Goal: Task Accomplishment & Management: Use online tool/utility

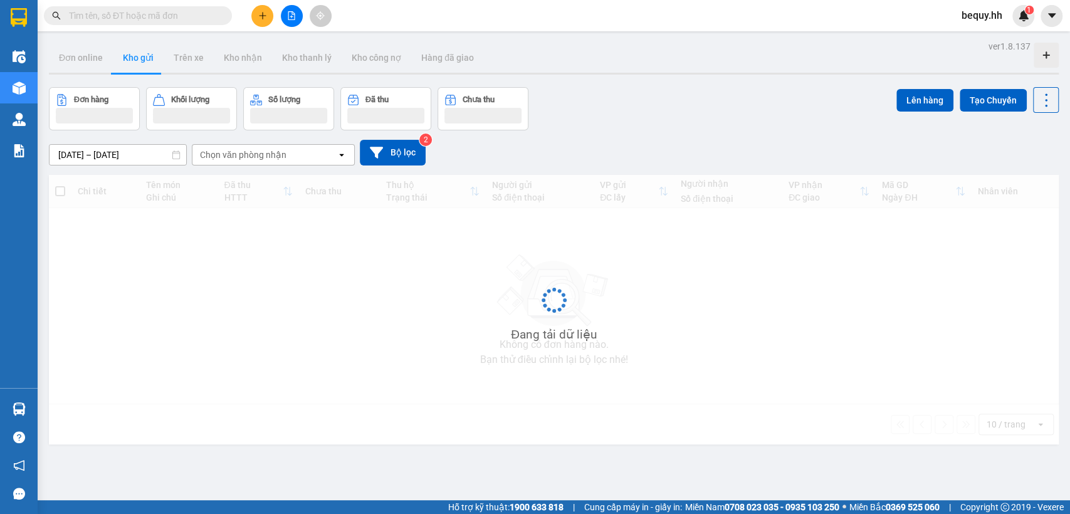
click at [983, 18] on span "bequy.hh" at bounding box center [982, 16] width 61 height 16
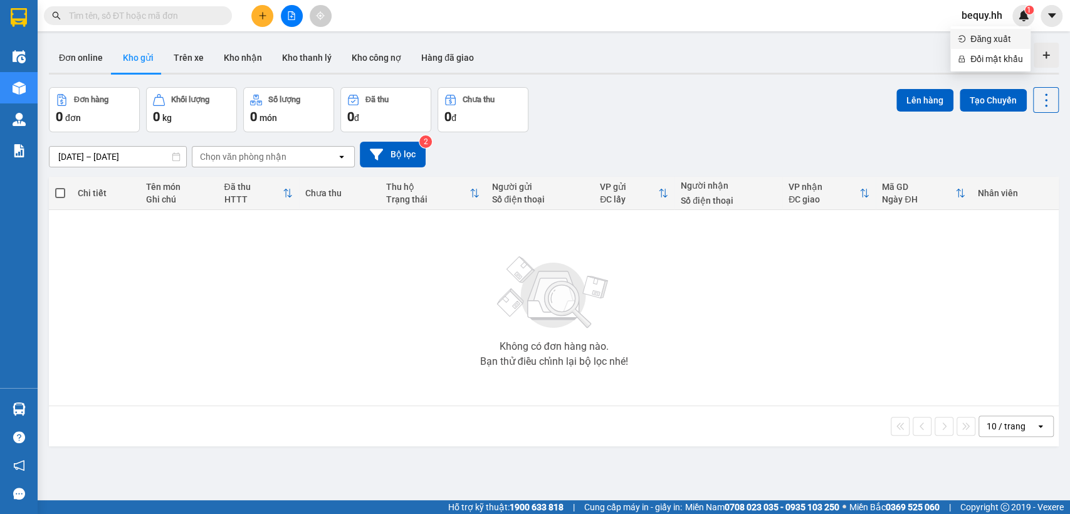
click at [978, 34] on span "Đăng xuất" at bounding box center [997, 39] width 53 height 14
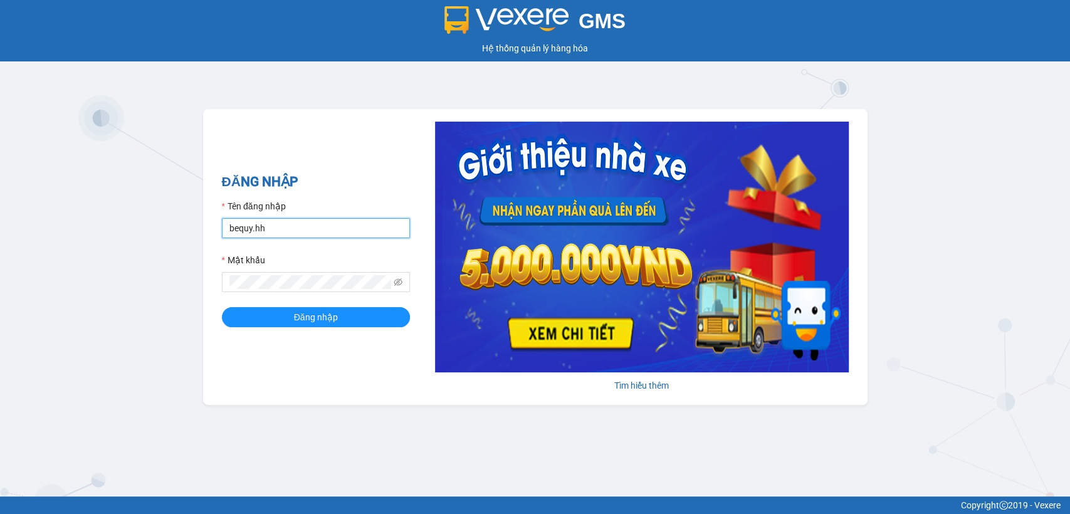
click at [297, 222] on input "bequy.hh" at bounding box center [316, 228] width 188 height 20
type input "thuytd.hh"
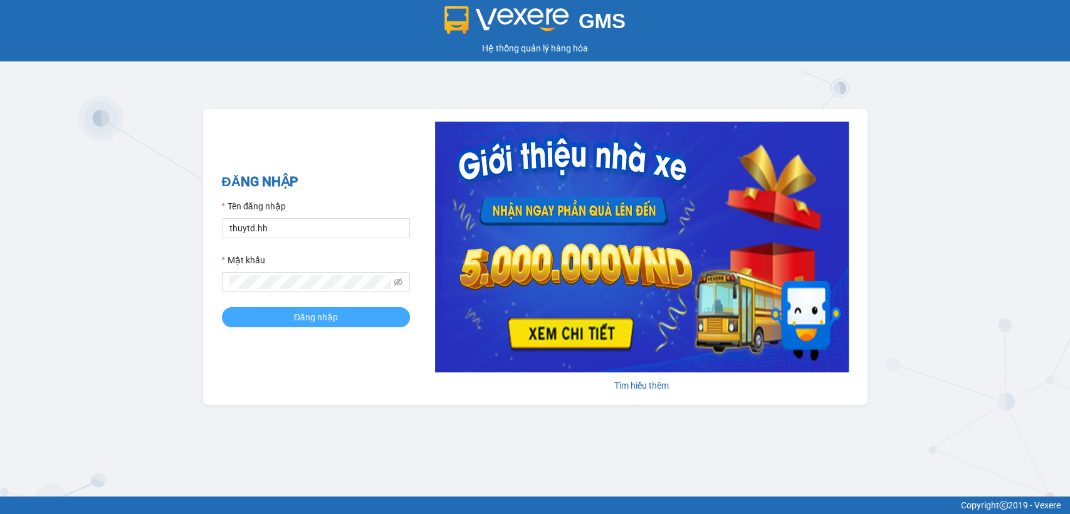
click at [325, 320] on span "Đăng nhập" at bounding box center [316, 317] width 44 height 14
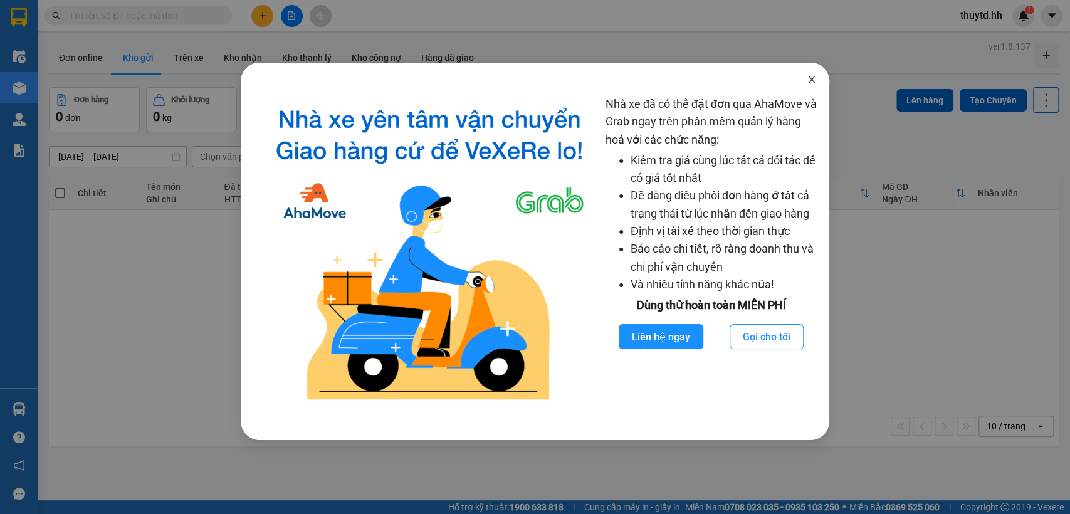
click at [819, 78] on span "Close" at bounding box center [812, 80] width 35 height 35
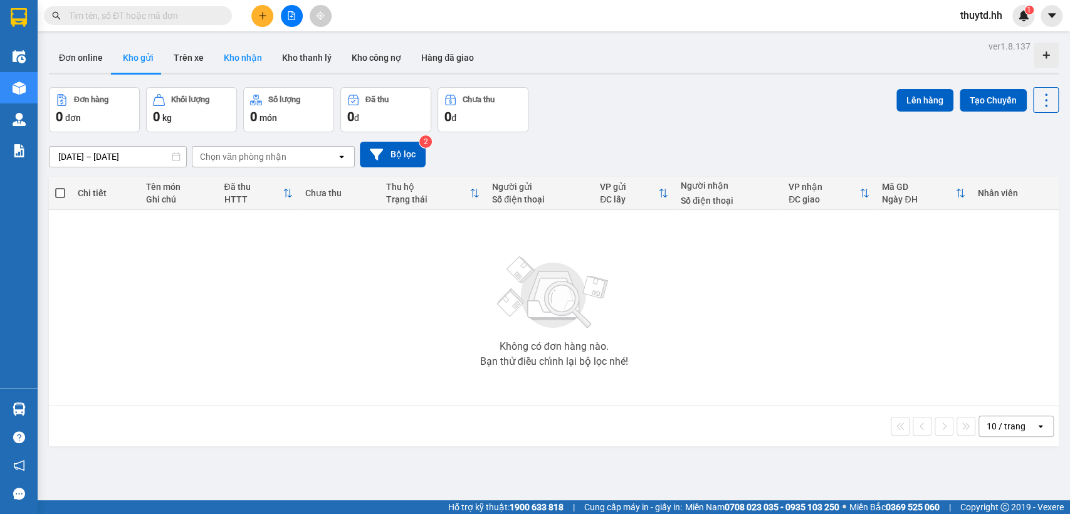
click at [251, 56] on button "Kho nhận" at bounding box center [243, 58] width 58 height 30
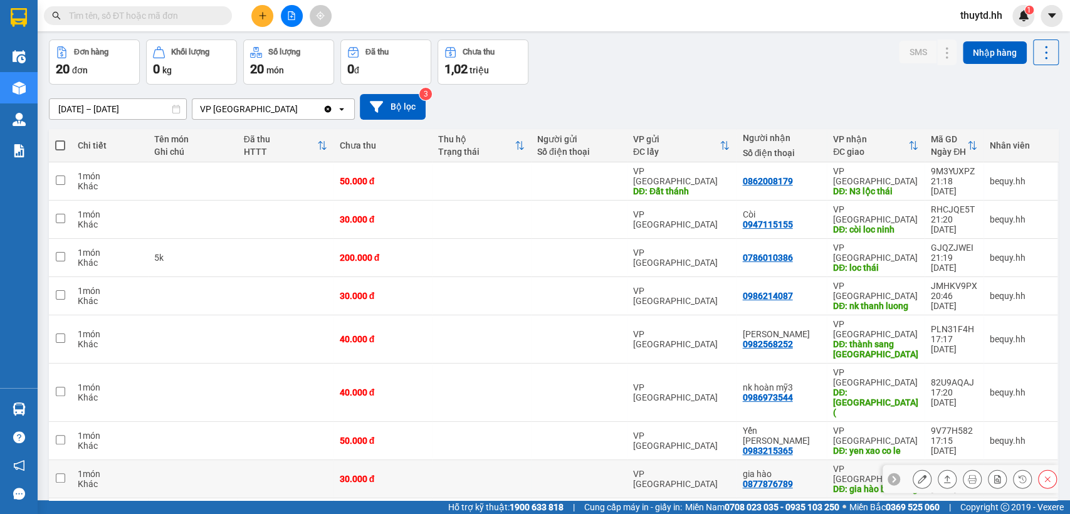
scroll to position [72, 0]
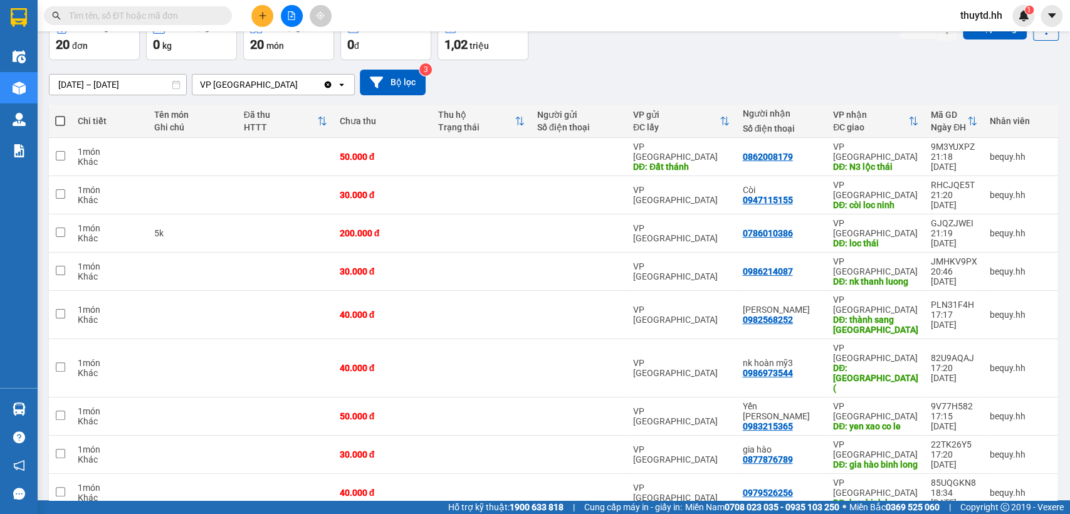
click at [1005, 454] on ul "5 / trang 10 / trang 20 / trang 50 / trang 80 / trang 100 / trang" at bounding box center [1005, 385] width 75 height 145
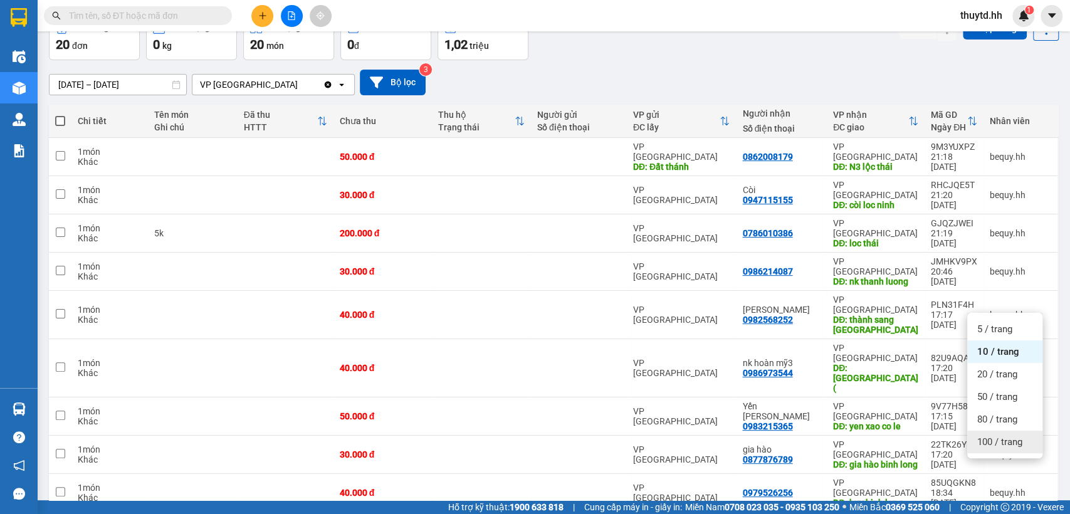
click at [1005, 446] on span "100 / trang" at bounding box center [1000, 442] width 45 height 13
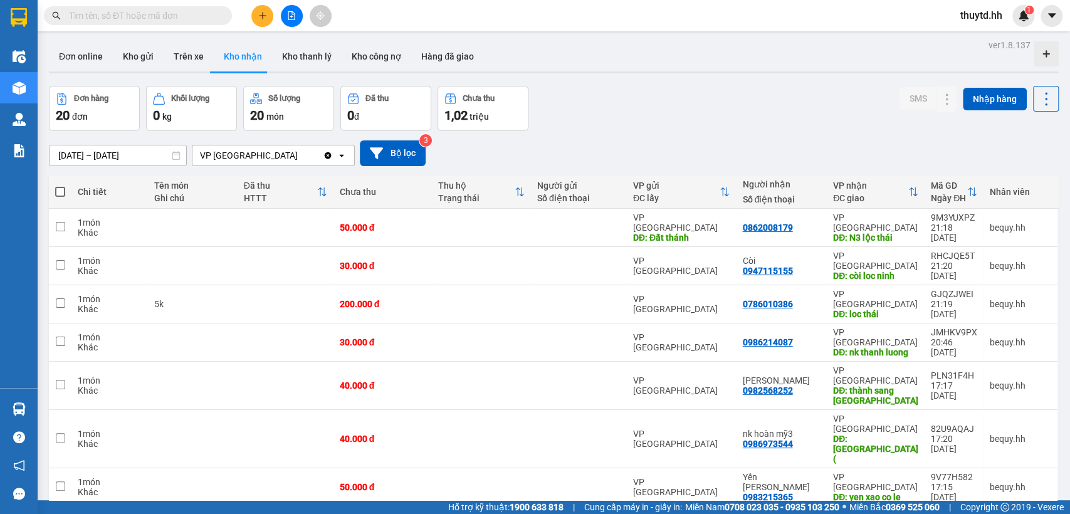
scroll to position [0, 0]
click at [189, 62] on button "Trên xe" at bounding box center [189, 58] width 50 height 30
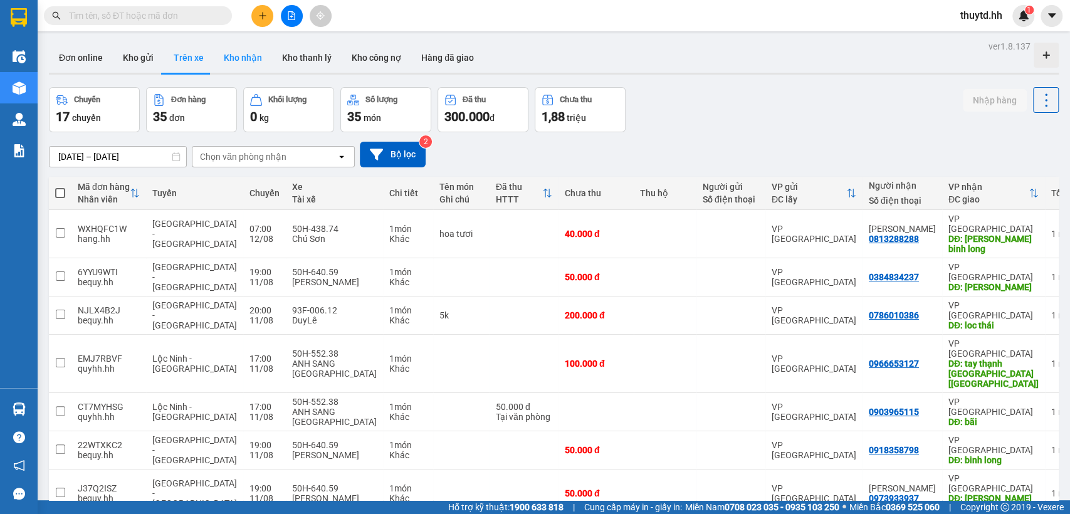
click at [243, 62] on button "Kho nhận" at bounding box center [243, 58] width 58 height 30
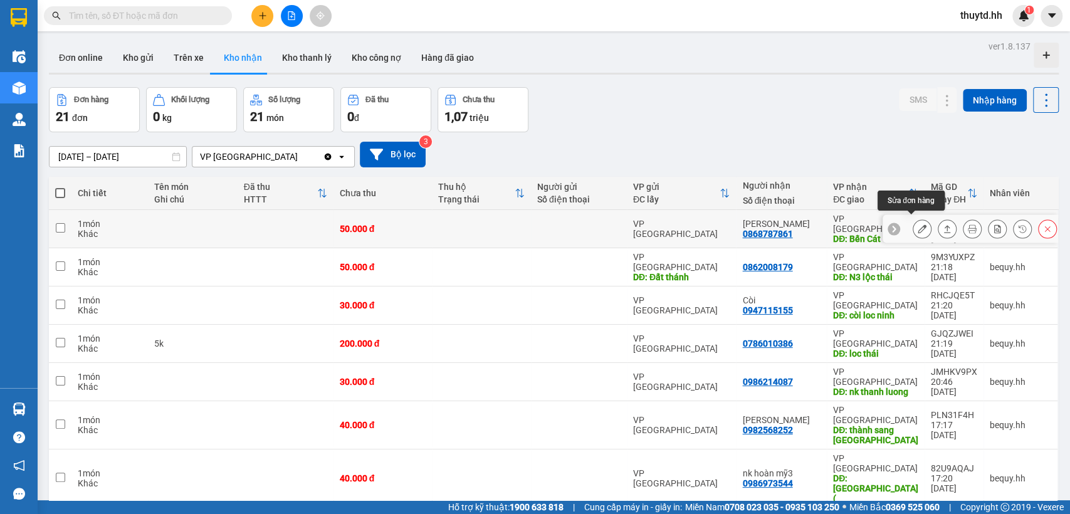
click at [918, 224] on icon at bounding box center [922, 228] width 9 height 9
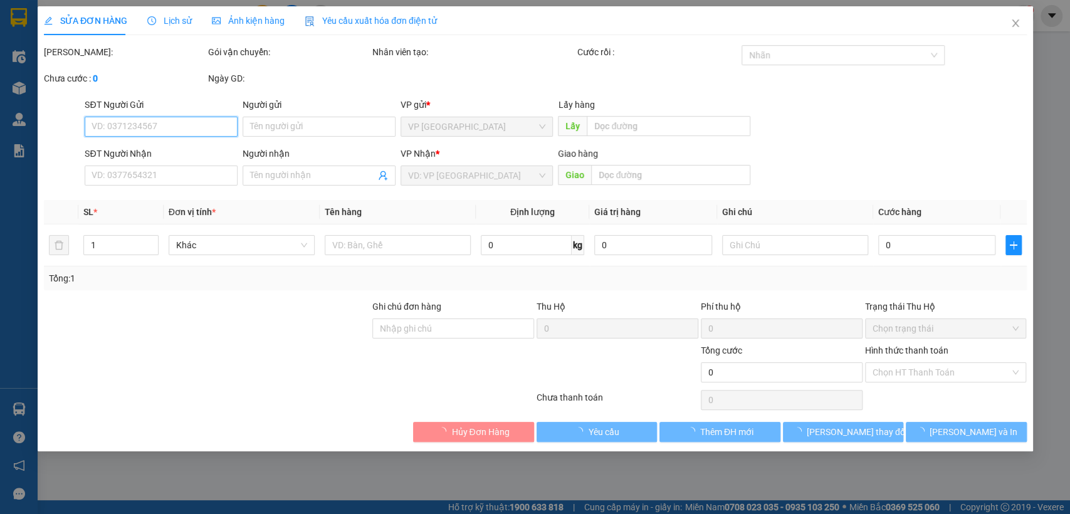
type input "0868787861"
type input "Dương Huỳnh"
type input "Bến Cát"
type input "50.000"
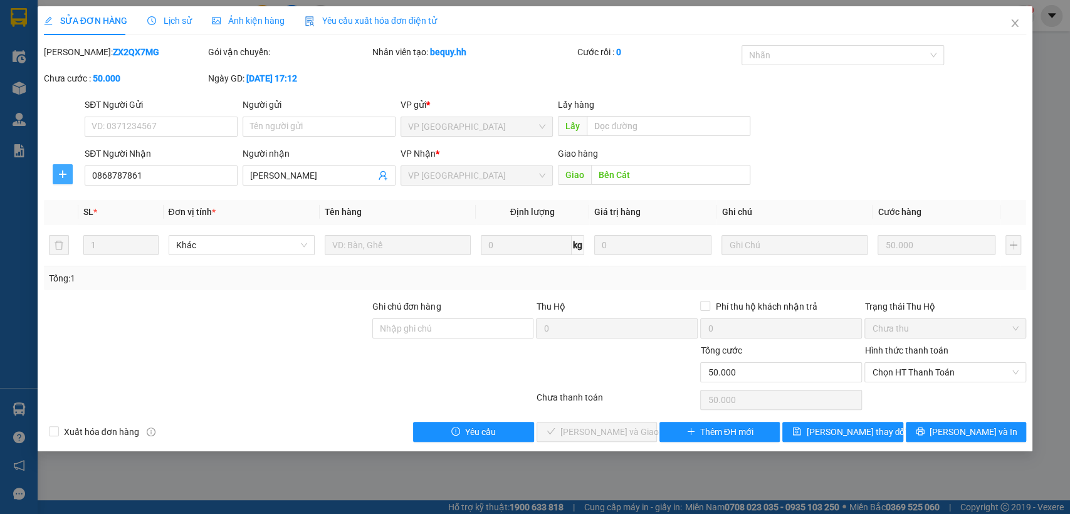
click at [66, 177] on icon "plus" at bounding box center [63, 174] width 10 height 10
click at [75, 227] on li "Chuyển hoàn" at bounding box center [86, 219] width 66 height 20
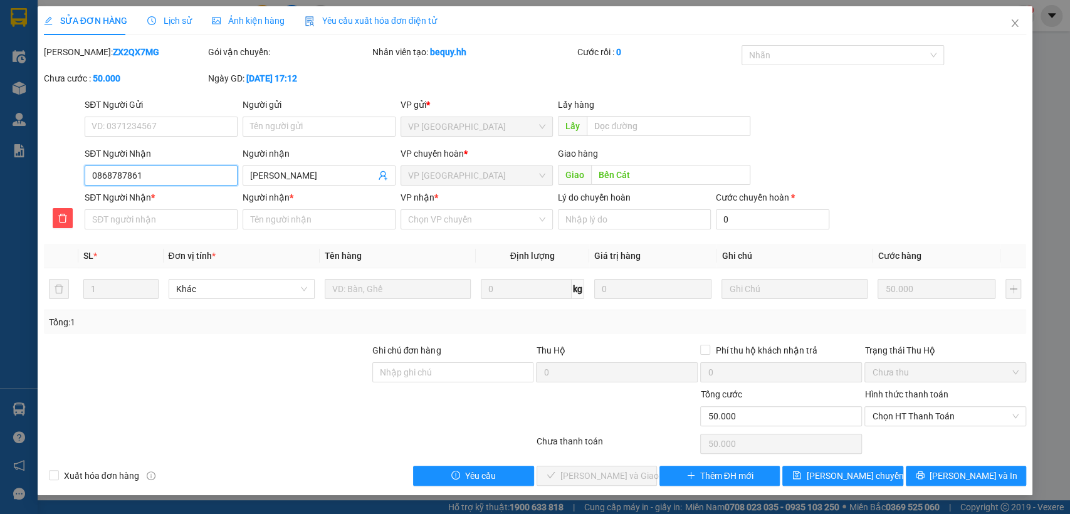
drag, startPoint x: 88, startPoint y: 174, endPoint x: 137, endPoint y: 192, distance: 52.8
click at [182, 192] on form "SĐT Người Gửi VD: 0371234567 Người gửi Tên người gửi VP gửi * VP Sài Gòn Lấy hà…" at bounding box center [535, 166] width 983 height 137
paste input "0868787861"
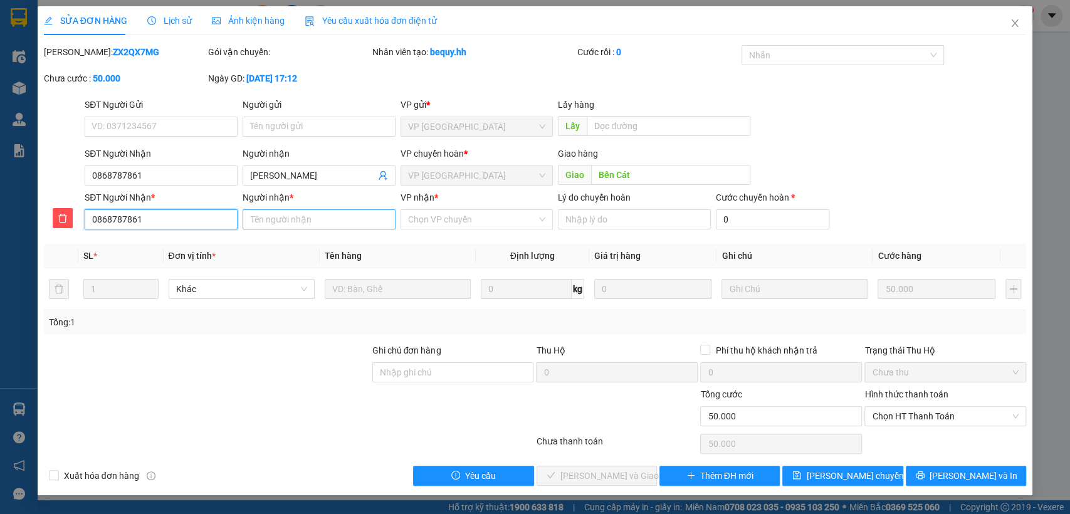
type input "0868787861"
click at [291, 220] on input "Người nhận *" at bounding box center [319, 219] width 153 height 20
type input "duong huỳnh"
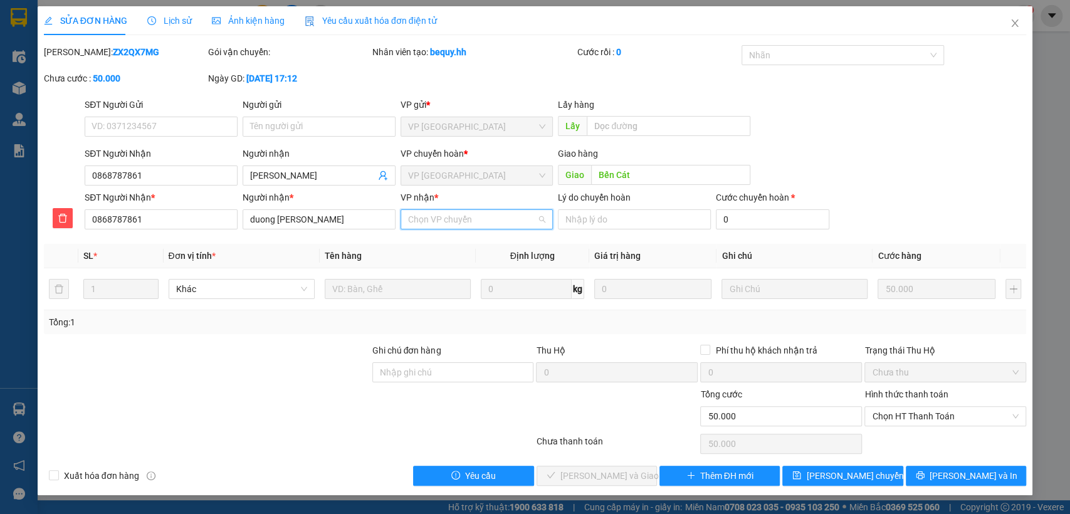
click at [465, 215] on input "VP nhận *" at bounding box center [472, 219] width 129 height 19
drag, startPoint x: 445, startPoint y: 265, endPoint x: 647, endPoint y: 311, distance: 207.2
click at [452, 267] on div "VP Sài Gòn" at bounding box center [477, 265] width 138 height 14
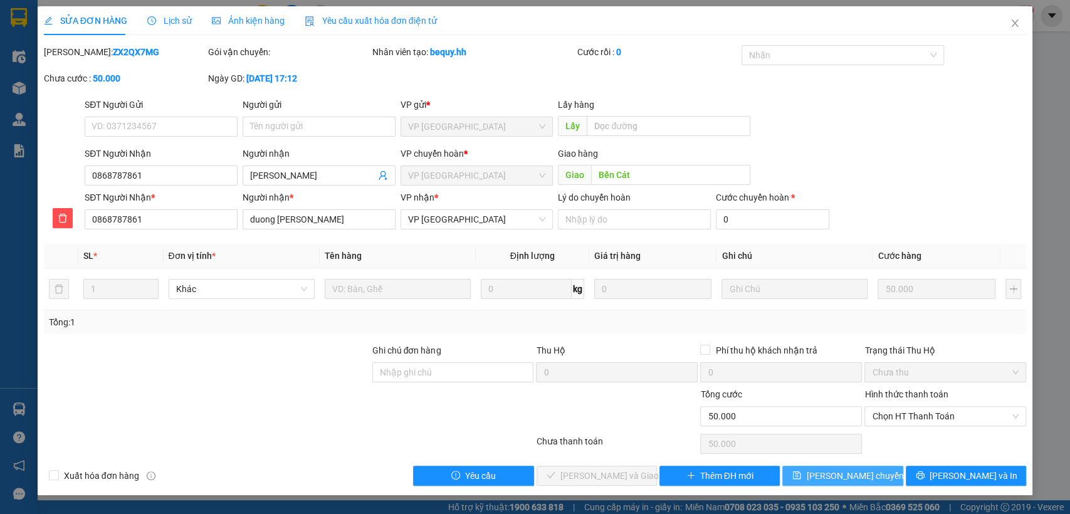
click at [850, 477] on span "Lưu chuyển hoàn" at bounding box center [865, 476] width 119 height 14
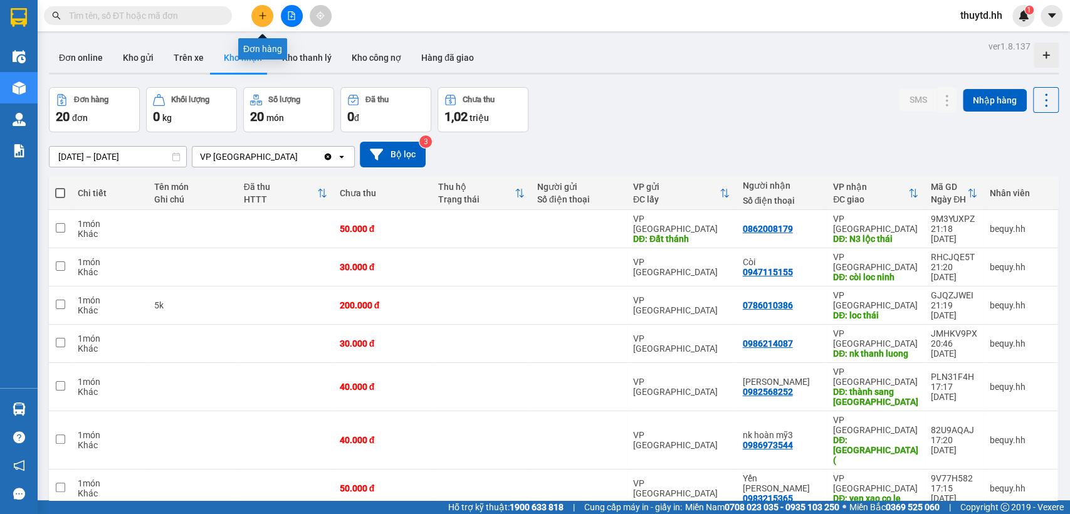
click at [265, 19] on icon "plus" at bounding box center [262, 15] width 9 height 9
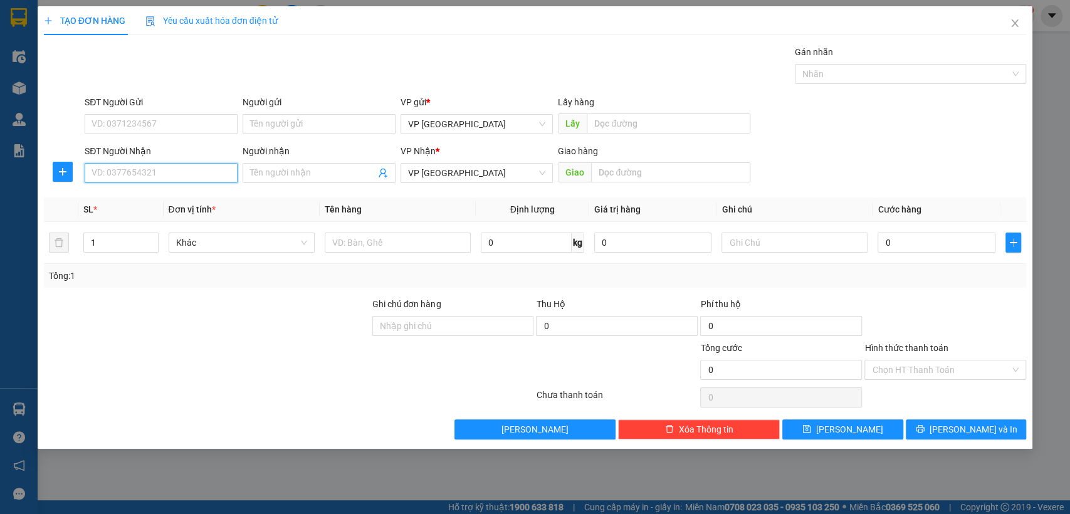
click at [191, 176] on input "SĐT Người Nhận" at bounding box center [161, 173] width 153 height 20
type input "0965377232"
click at [324, 171] on input "Người nhận" at bounding box center [312, 173] width 125 height 14
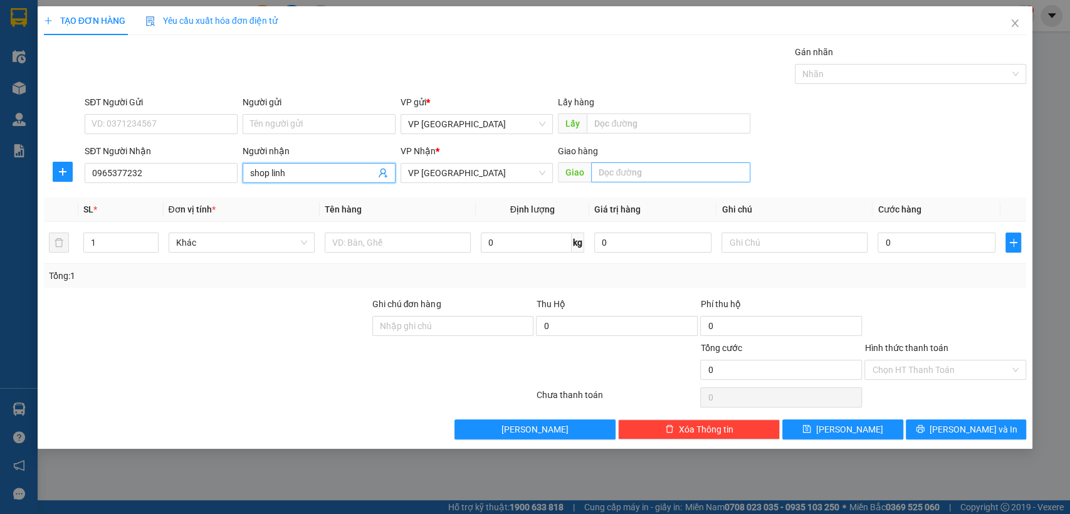
type input "shop linh"
click at [619, 168] on input "text" at bounding box center [670, 172] width 159 height 20
type input "chon thành"
click at [926, 245] on input "0" at bounding box center [937, 243] width 118 height 20
type input "3"
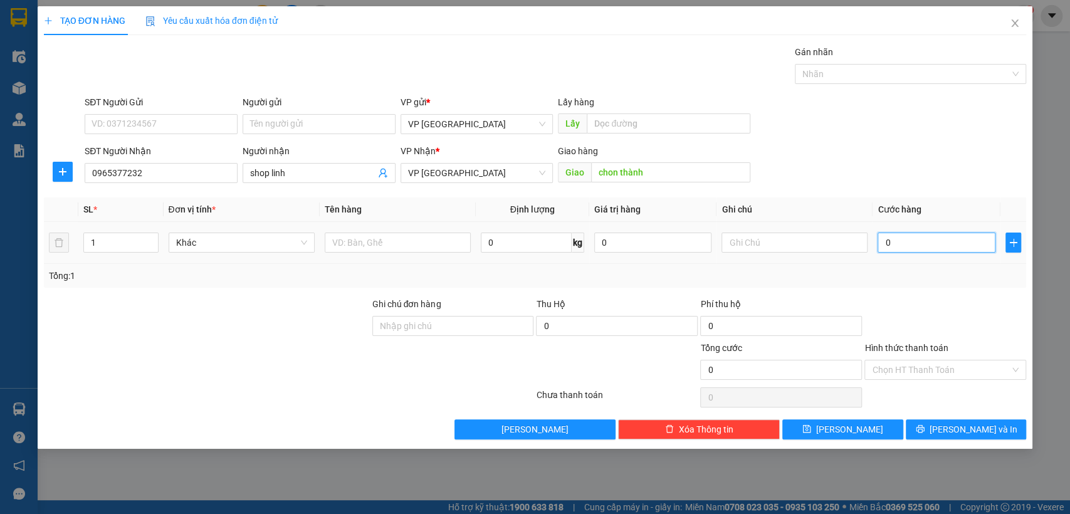
type input "3"
type input "30"
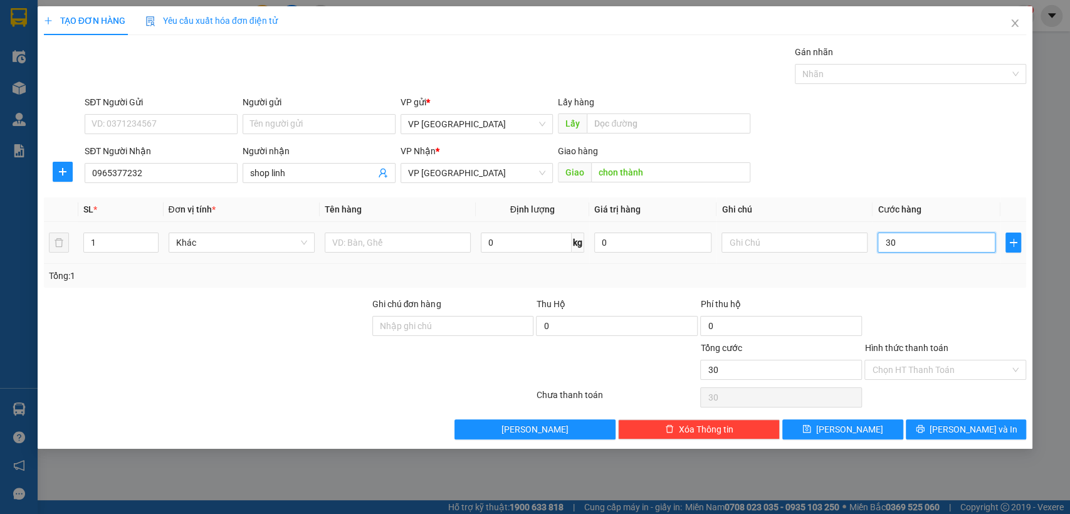
type input "300"
type input "3.000"
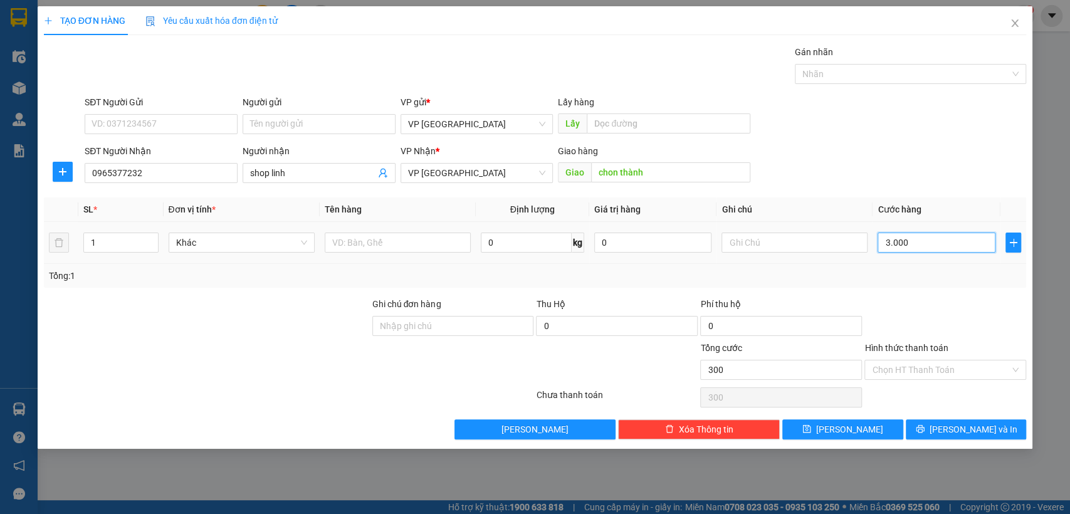
type input "3.000"
type input "30.000"
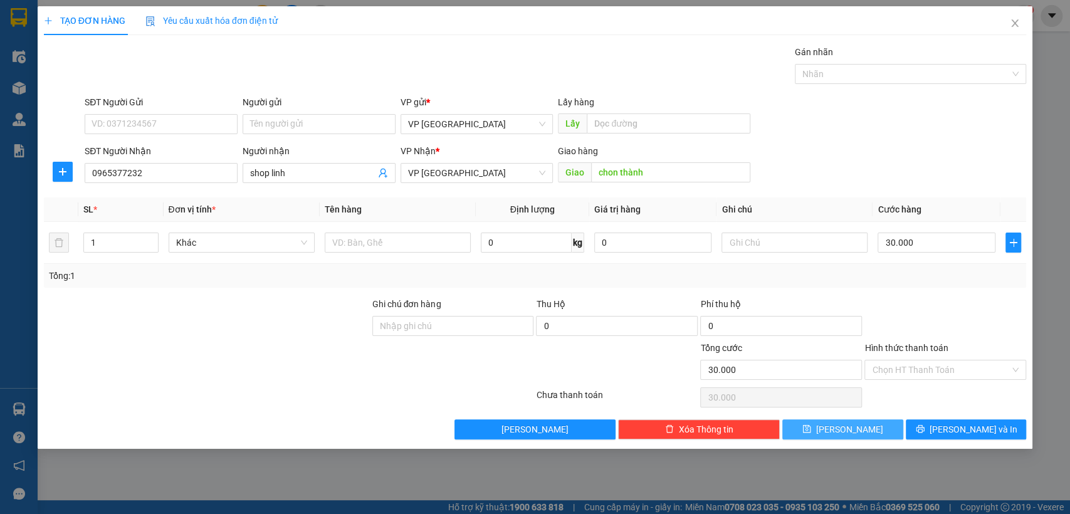
click at [850, 427] on span "Lưu" at bounding box center [849, 430] width 67 height 14
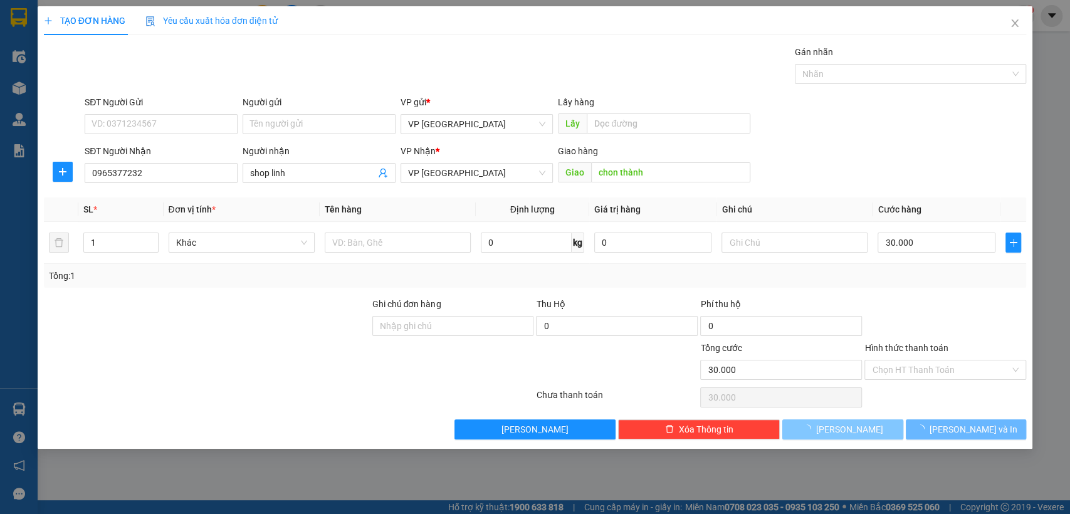
type input "0"
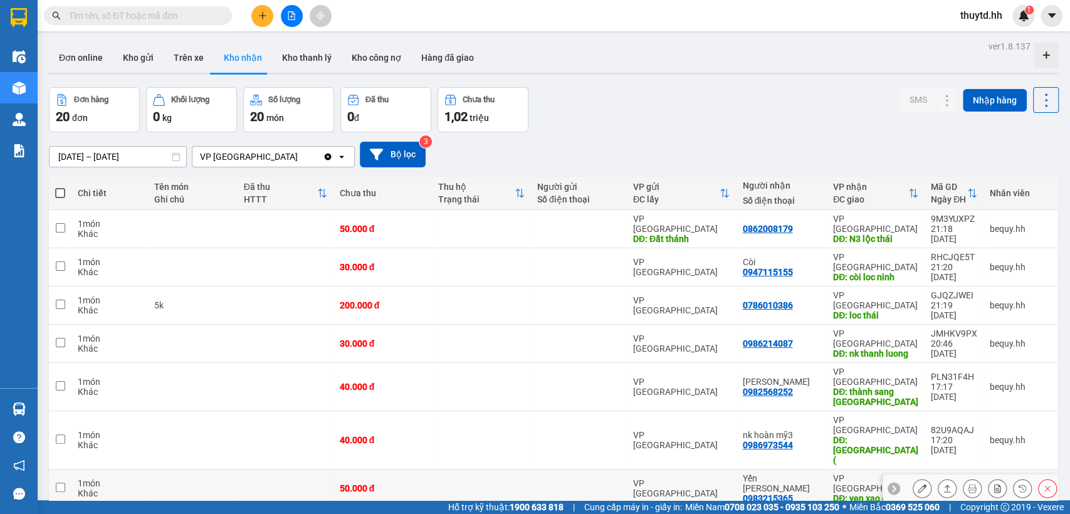
scroll to position [70, 0]
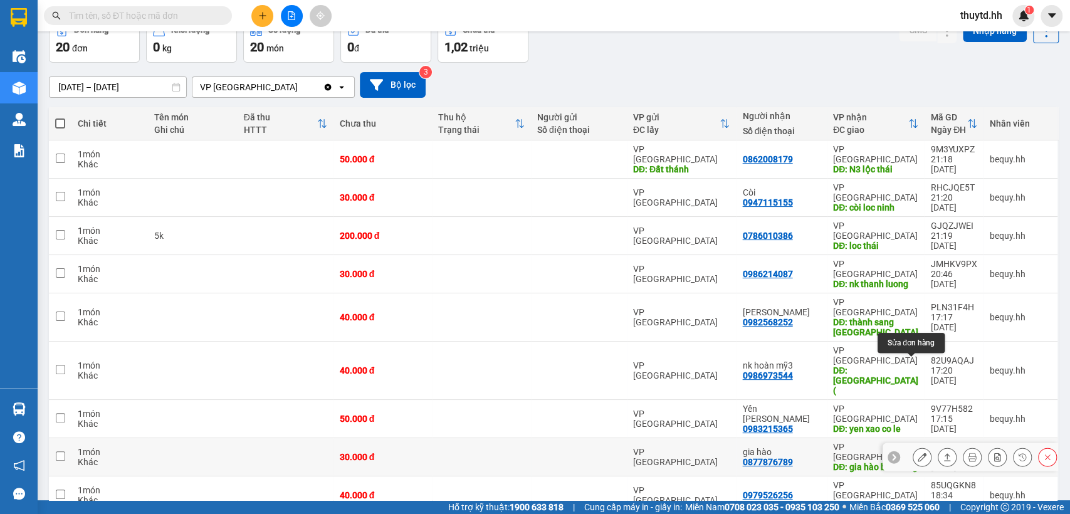
click at [918, 453] on icon at bounding box center [922, 457] width 9 height 9
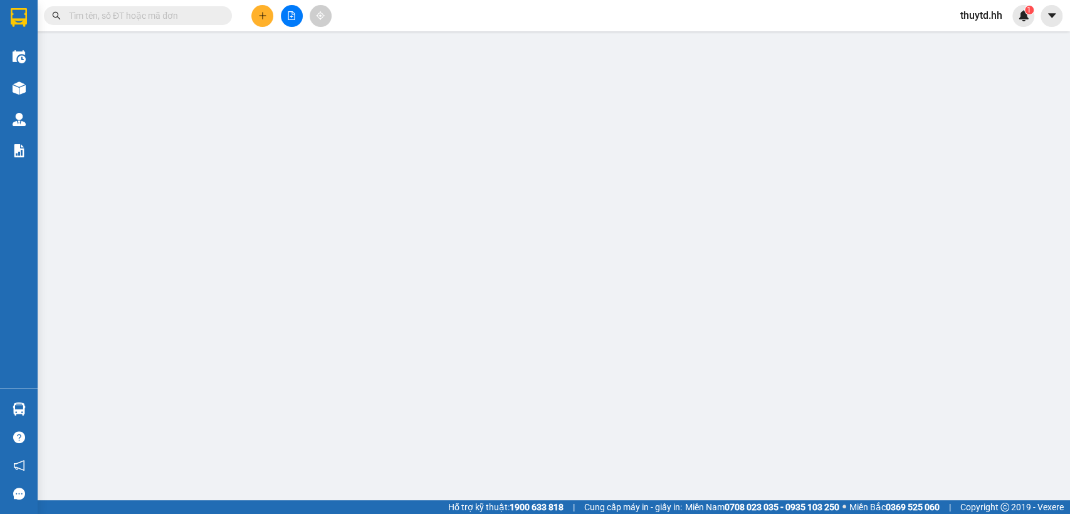
type input "0877876789"
type input "gia hào"
type input "gia hào binh long"
type input "30.000"
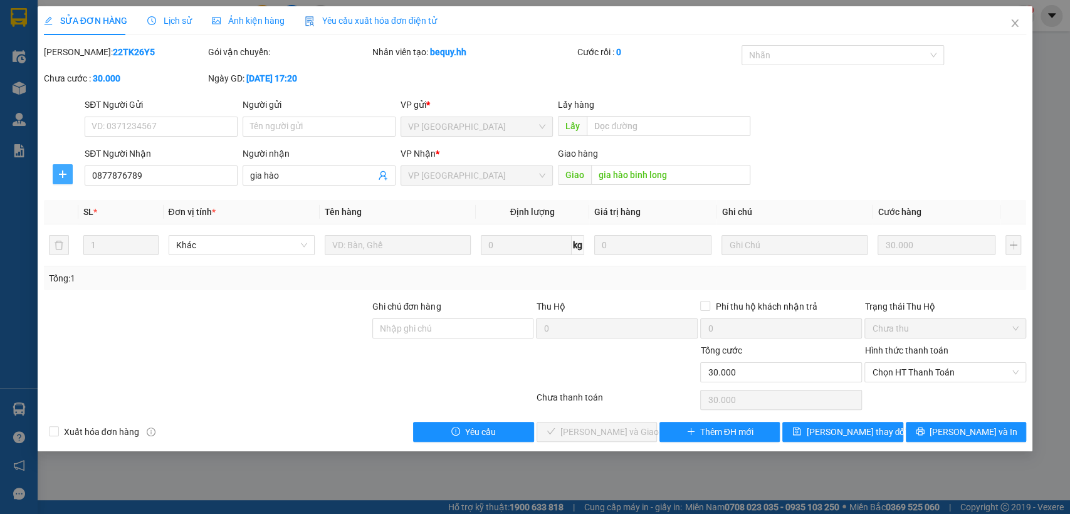
click at [65, 172] on icon "plus" at bounding box center [63, 174] width 10 height 10
click at [79, 220] on span "Chuyển hoàn" at bounding box center [85, 220] width 51 height 14
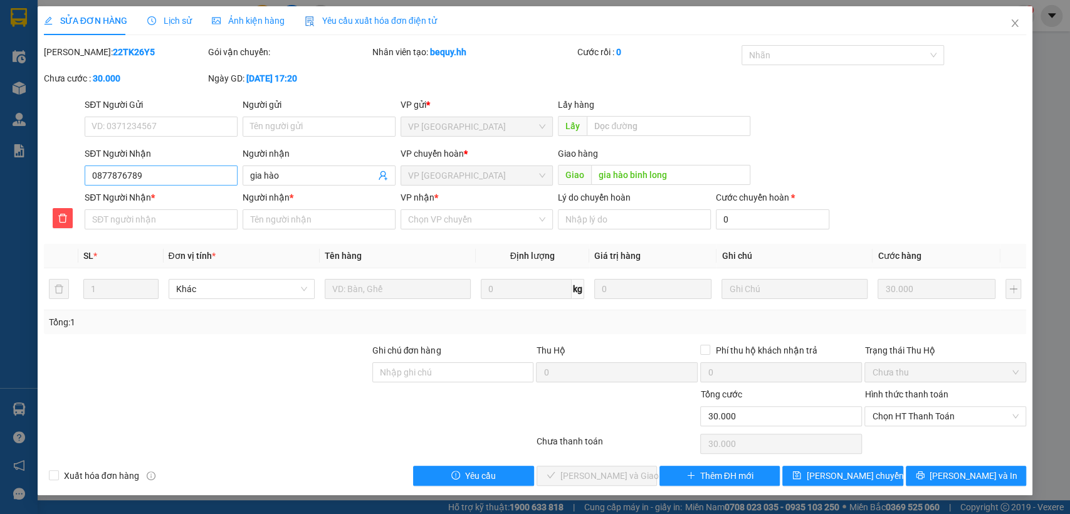
click at [179, 172] on div "SĐT Người Nhận 0877876789" at bounding box center [161, 169] width 158 height 44
drag, startPoint x: 88, startPoint y: 172, endPoint x: 179, endPoint y: 172, distance: 91.6
click at [179, 172] on input "0877876789" at bounding box center [161, 176] width 153 height 20
paste input "0877876789"
type input "0877876789"
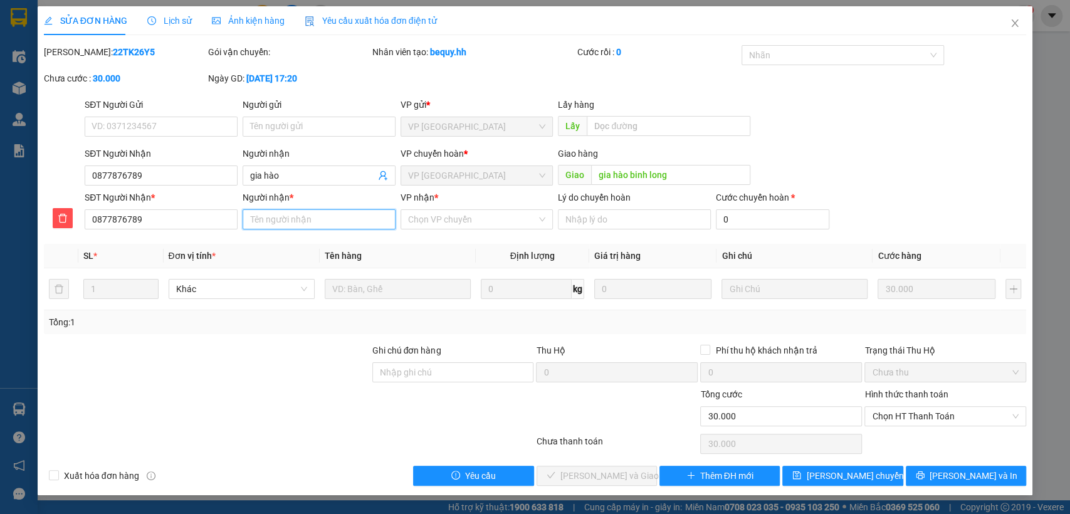
click at [291, 217] on input "Người nhận *" at bounding box center [319, 219] width 153 height 20
type input "gia hào"
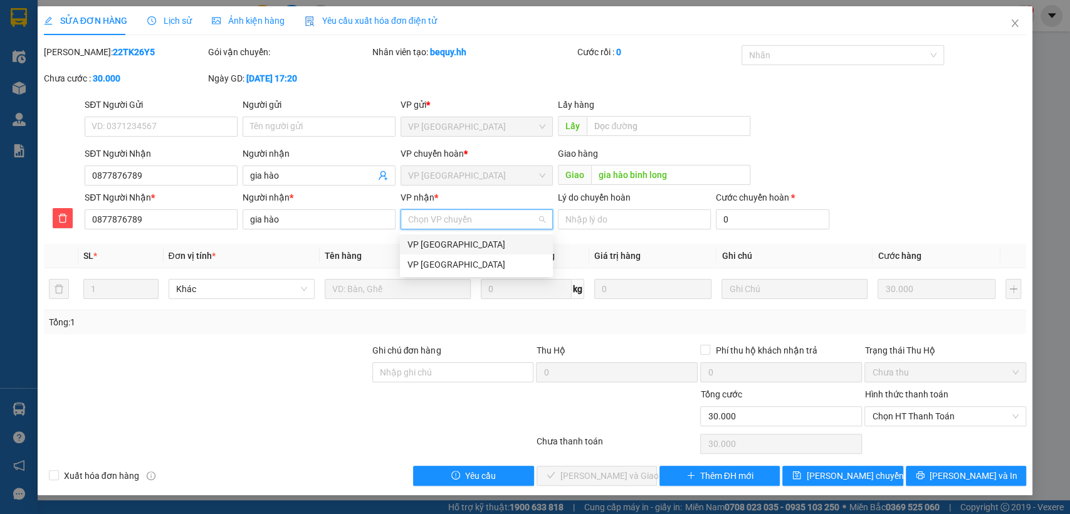
click at [452, 226] on input "VP nhận *" at bounding box center [472, 219] width 129 height 19
click at [447, 262] on div "VP Sài Gòn" at bounding box center [477, 265] width 138 height 14
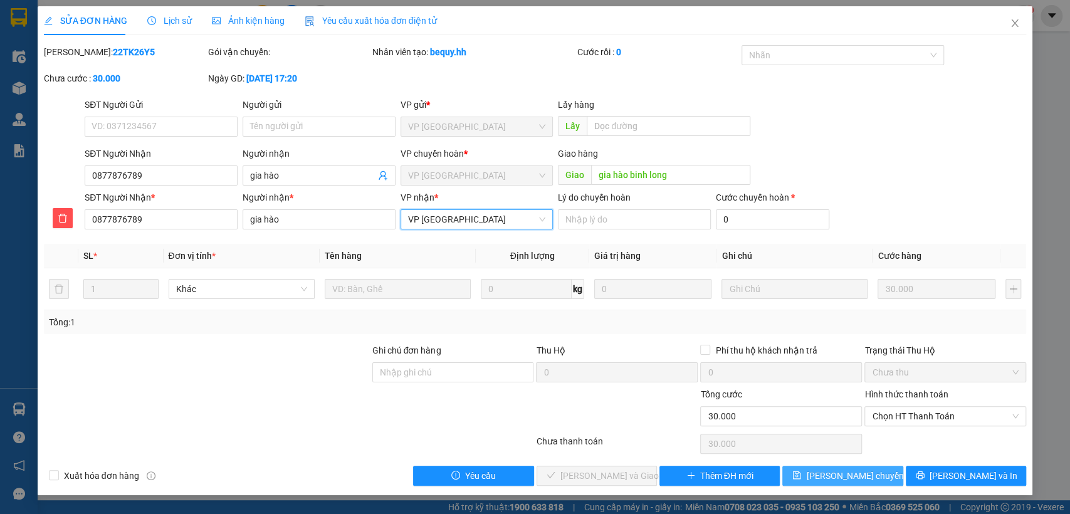
click at [830, 473] on span "Lưu chuyển hoàn" at bounding box center [865, 476] width 119 height 14
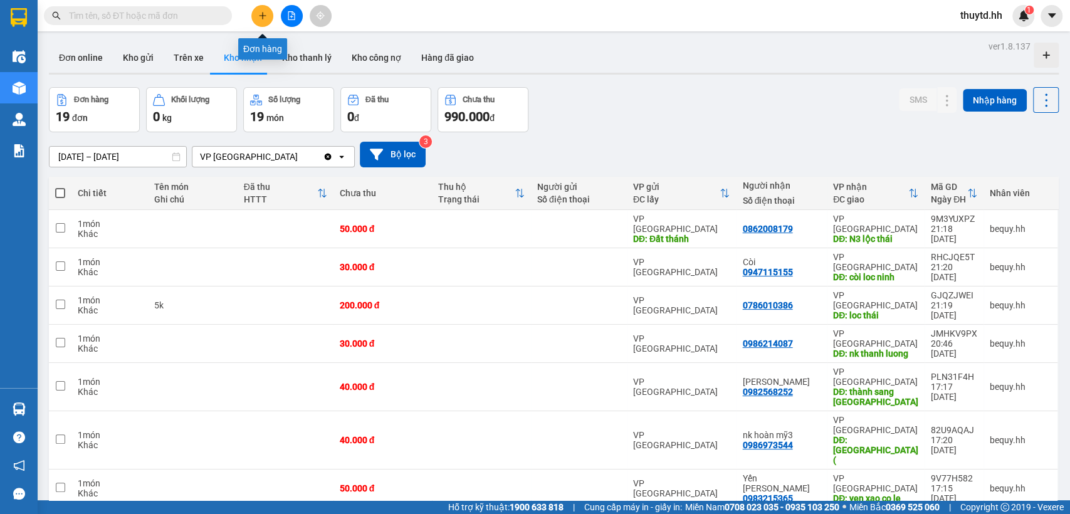
click at [262, 13] on icon "plus" at bounding box center [262, 15] width 1 height 7
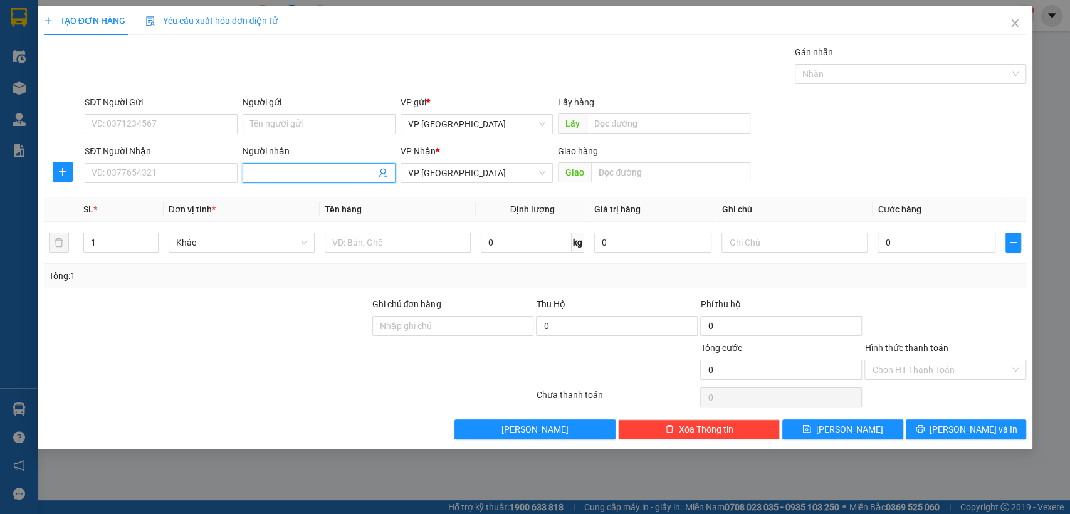
click at [332, 174] on input "Người nhận" at bounding box center [312, 173] width 125 height 14
type input "nk thanh luong"
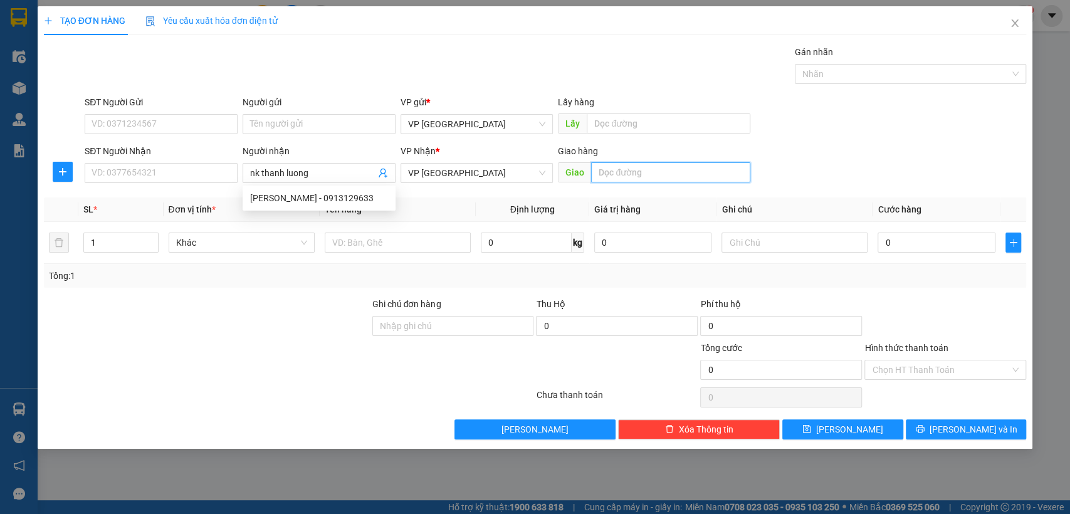
click at [677, 164] on input "text" at bounding box center [670, 172] width 159 height 20
click at [677, 169] on input "text" at bounding box center [670, 172] width 159 height 20
type input "nk thanh luong [croi]"
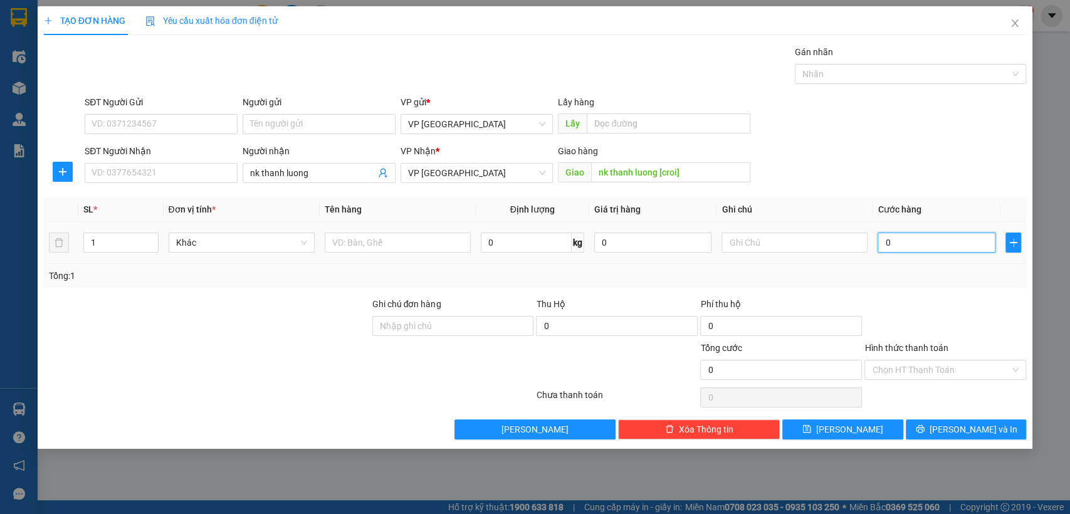
click at [904, 242] on input "0" at bounding box center [937, 243] width 118 height 20
type input "3"
type input "30"
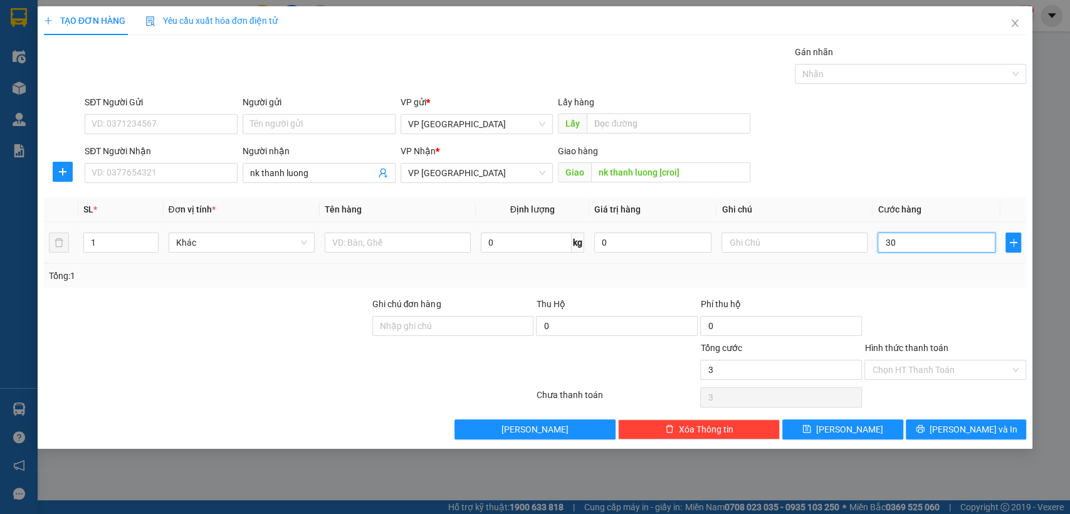
type input "30"
type input "300"
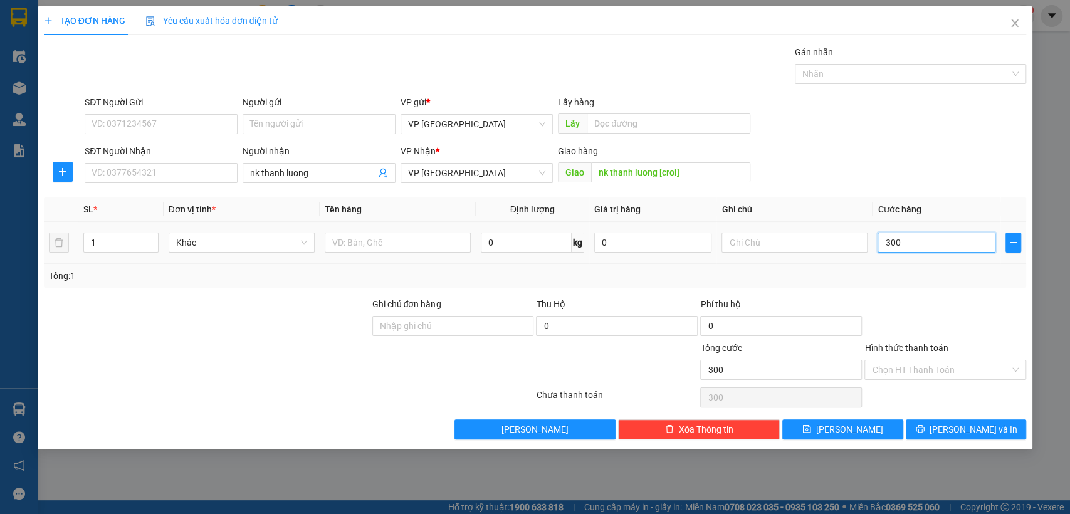
type input "3.000"
type input "30.000"
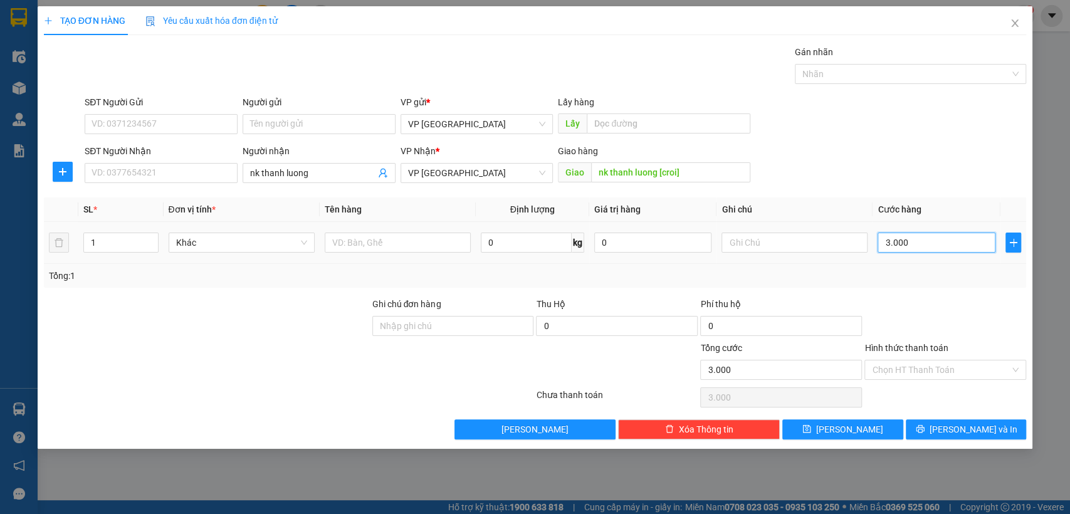
type input "30.000"
click at [840, 430] on button "Lưu" at bounding box center [843, 430] width 120 height 20
type input "0"
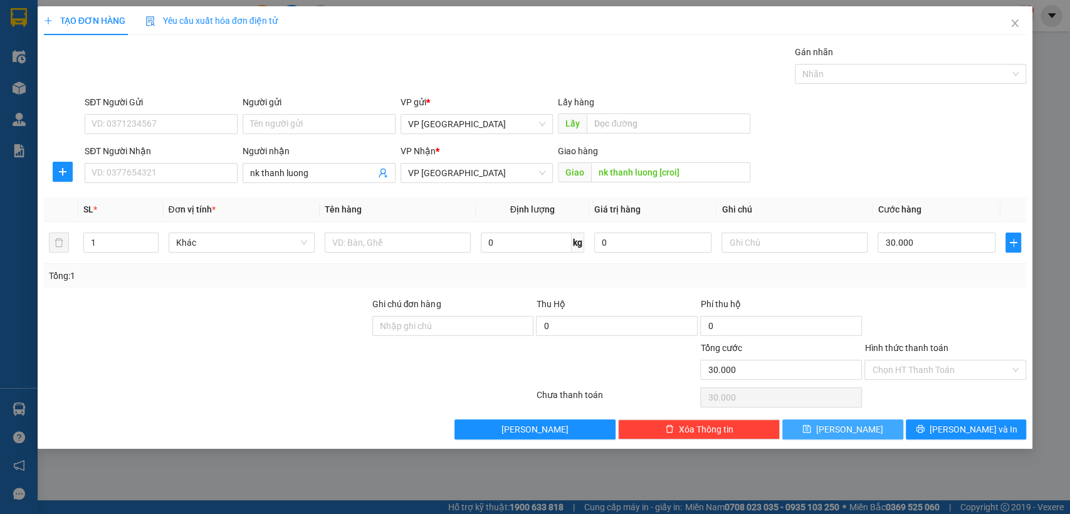
type input "0"
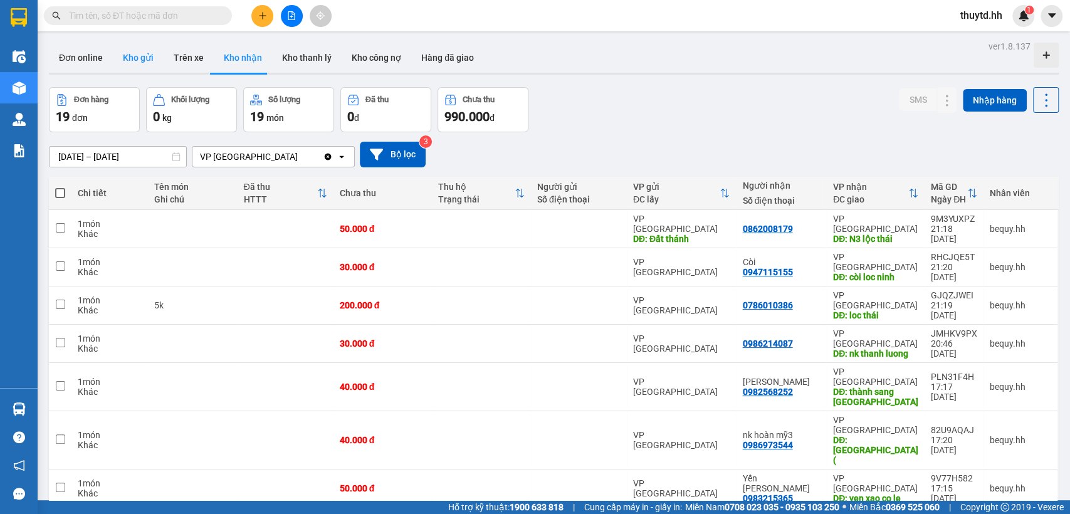
click at [132, 61] on button "Kho gửi" at bounding box center [138, 58] width 51 height 30
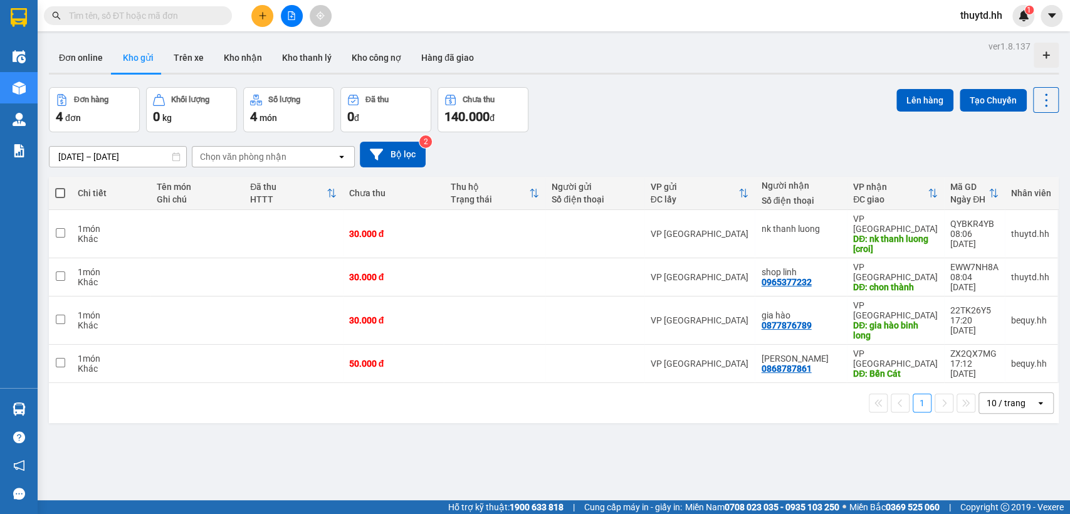
click at [58, 192] on span at bounding box center [60, 193] width 10 height 10
click at [60, 187] on input "checkbox" at bounding box center [60, 187] width 0 height 0
checkbox input "true"
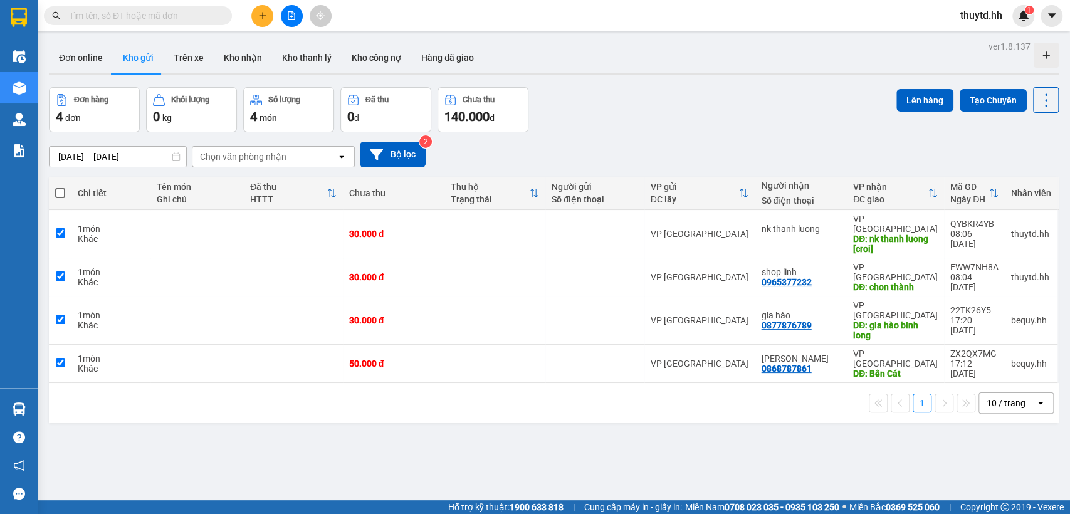
checkbox input "true"
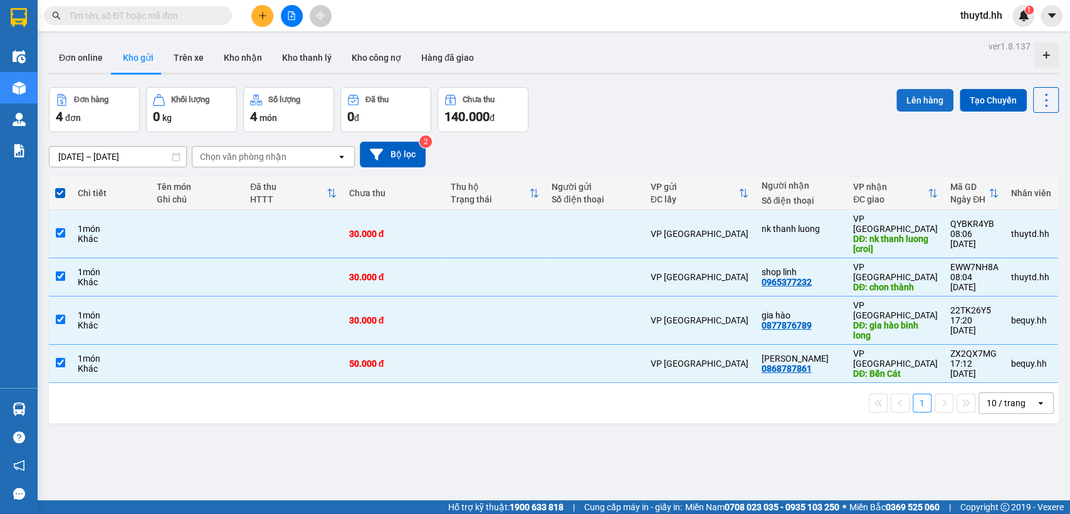
click at [912, 102] on button "Lên hàng" at bounding box center [925, 100] width 57 height 23
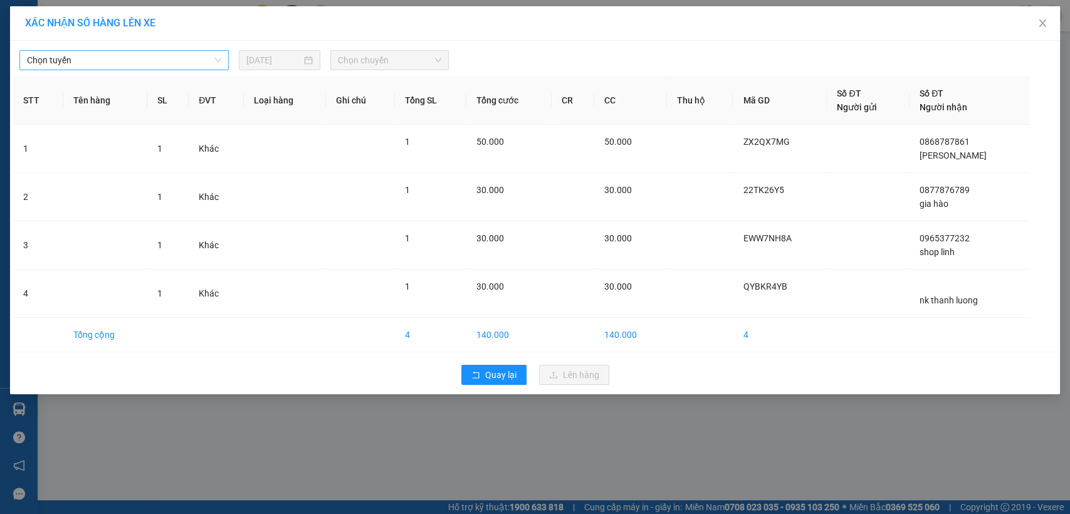
click at [216, 63] on span "Chọn tuyến" at bounding box center [124, 60] width 194 height 19
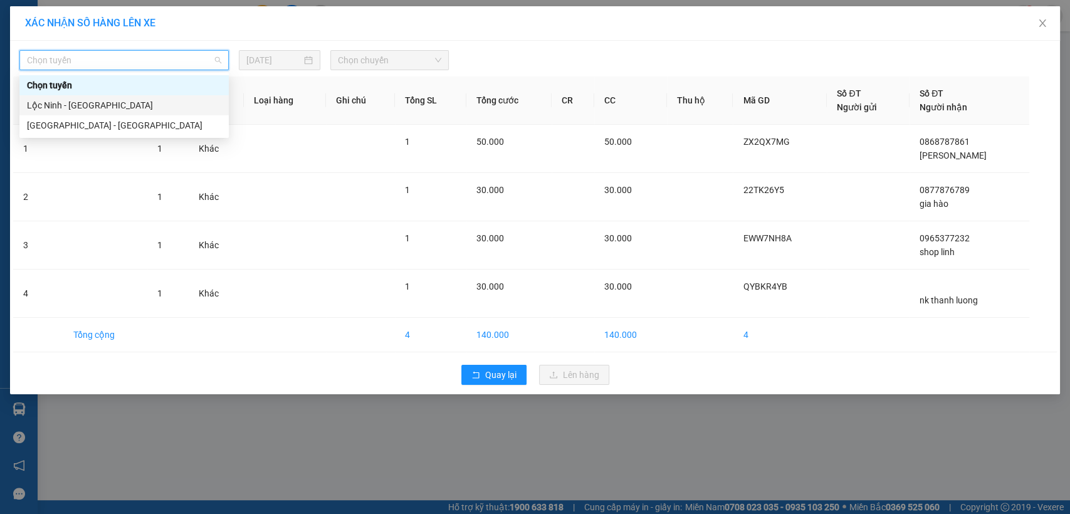
click at [62, 108] on div "Lộc Ninh - Sài Gòn" at bounding box center [124, 105] width 194 height 14
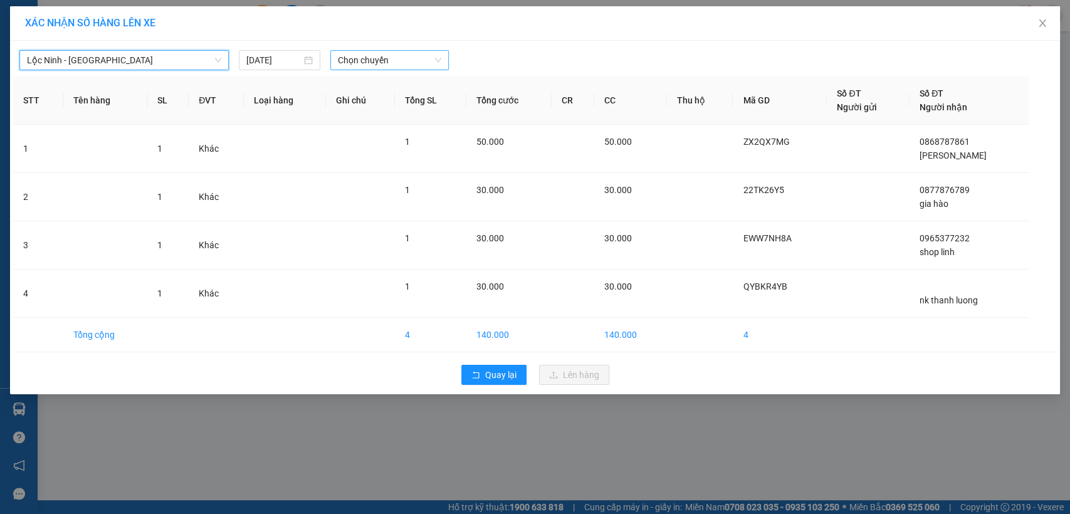
click at [423, 61] on span "Chọn chuyến" at bounding box center [389, 60] width 103 height 19
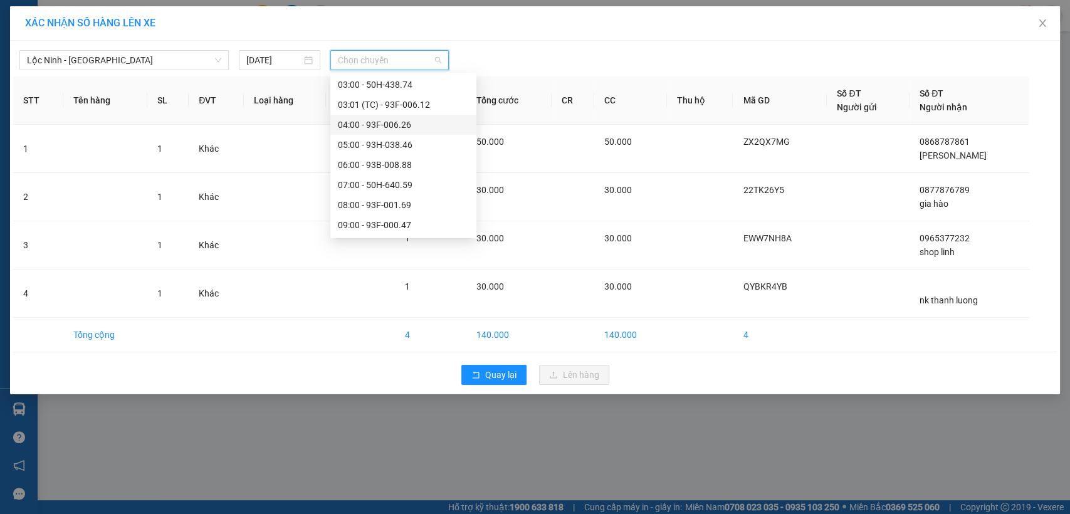
scroll to position [70, 0]
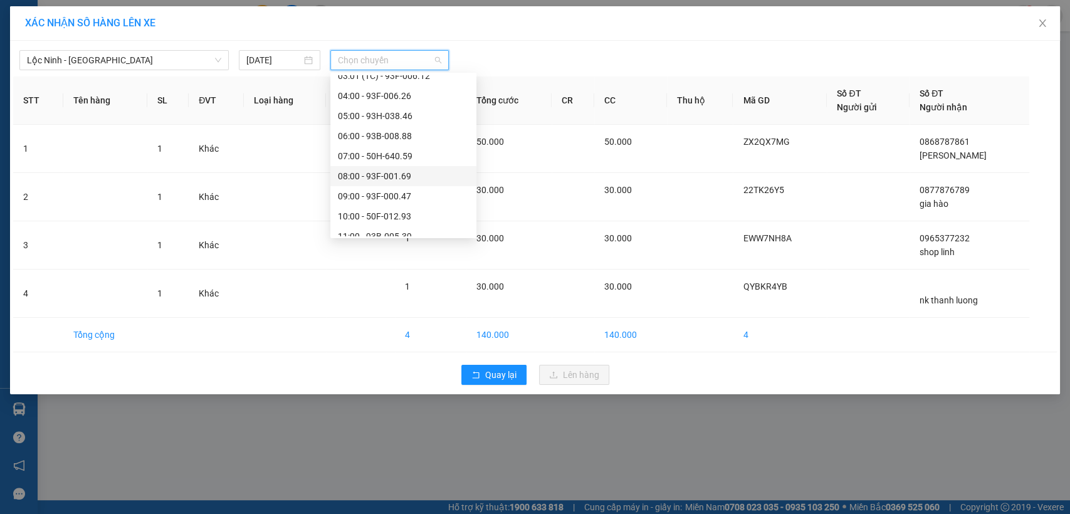
click at [376, 177] on div "08:00 - 93F-001.69" at bounding box center [403, 176] width 131 height 14
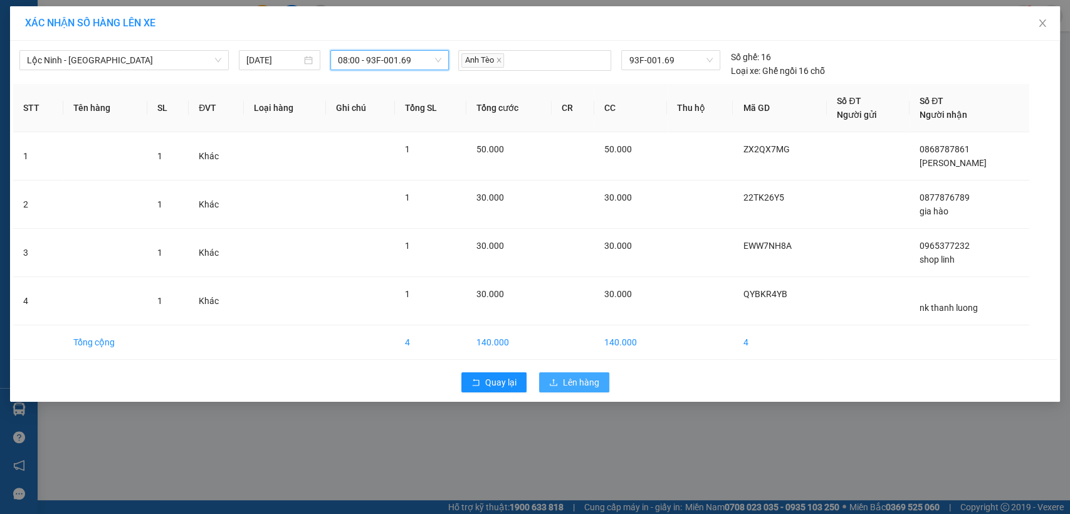
click at [576, 380] on span "Lên hàng" at bounding box center [581, 383] width 36 height 14
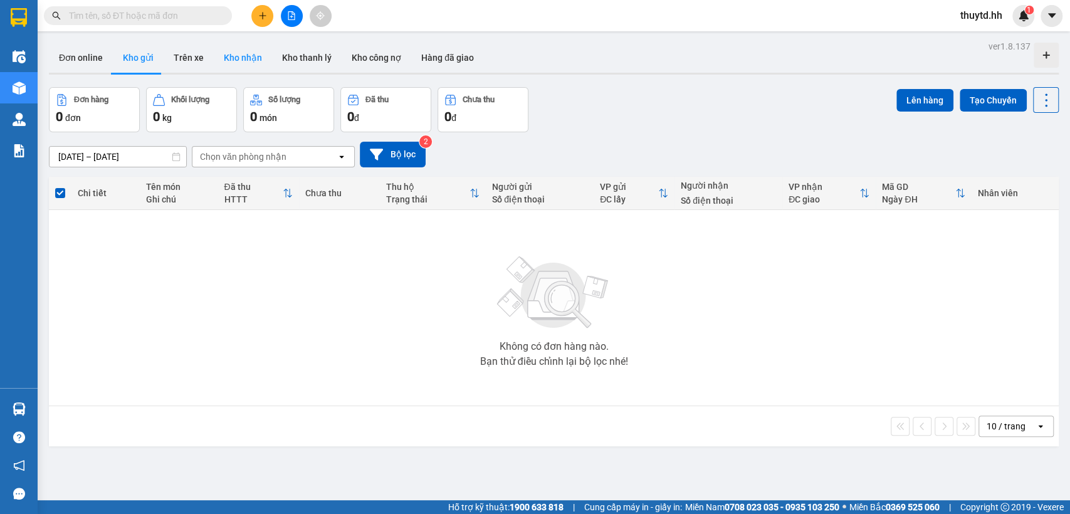
click at [235, 52] on button "Kho nhận" at bounding box center [243, 58] width 58 height 30
